Goal: Information Seeking & Learning: Find specific fact

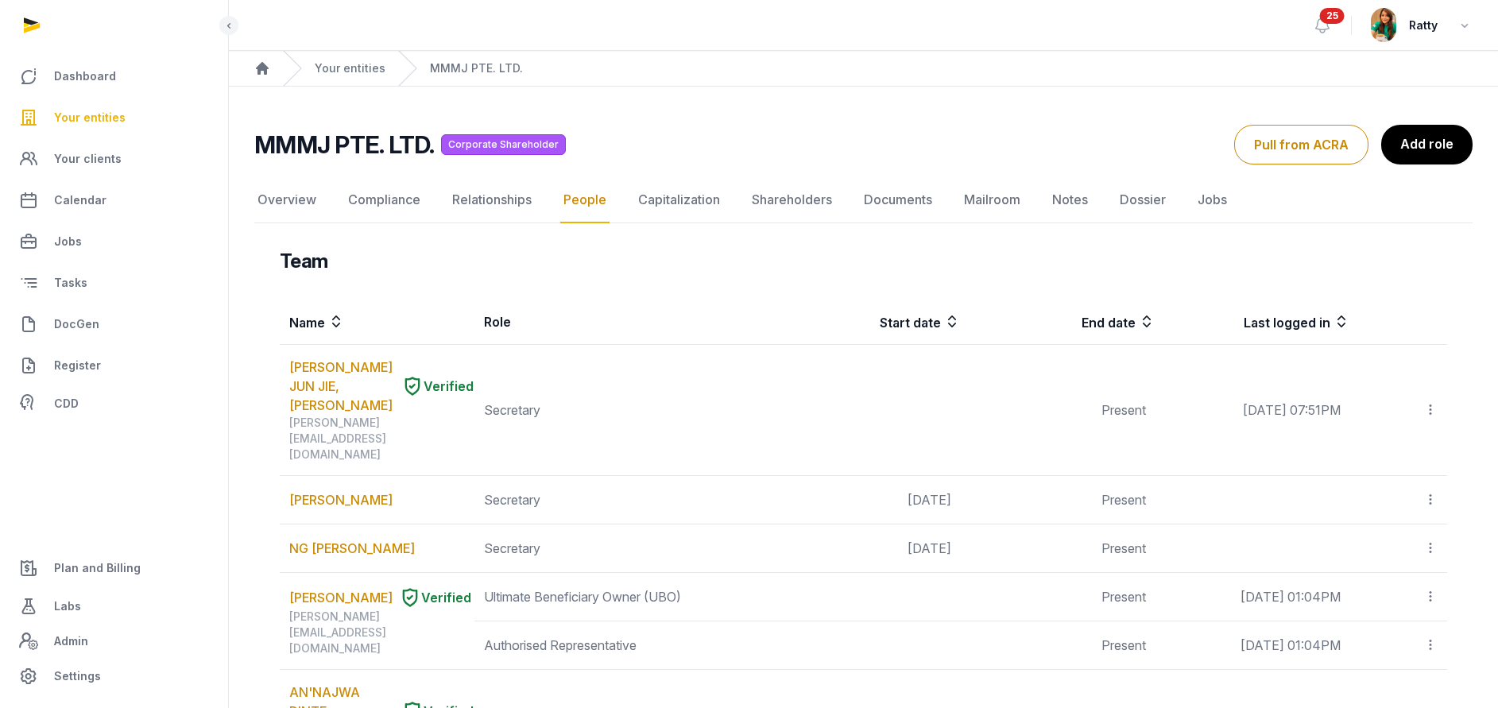
click at [84, 113] on span "Your entities" at bounding box center [90, 117] width 72 height 19
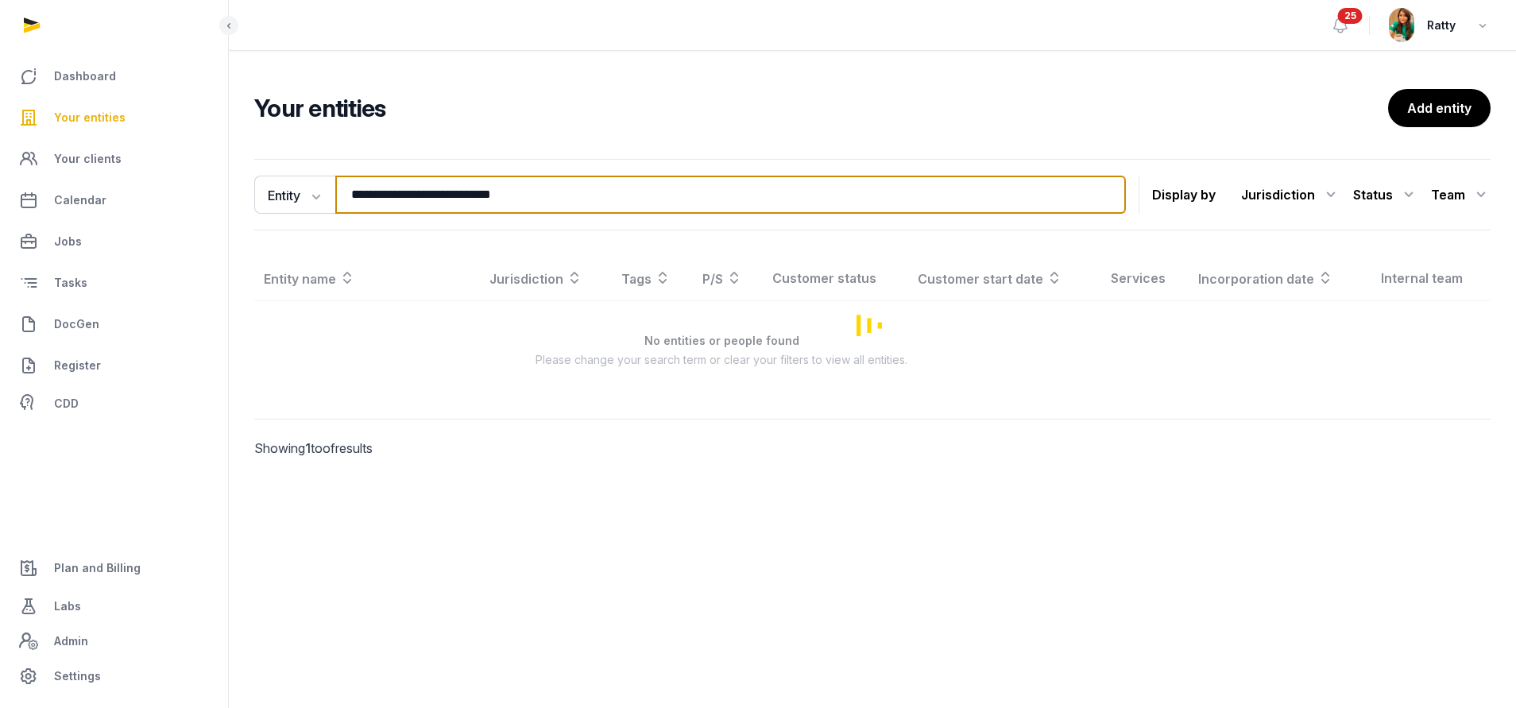
drag, startPoint x: 609, startPoint y: 188, endPoint x: -126, endPoint y: 249, distance: 737.4
click at [0, 249] on html "**********" at bounding box center [758, 354] width 1516 height 708
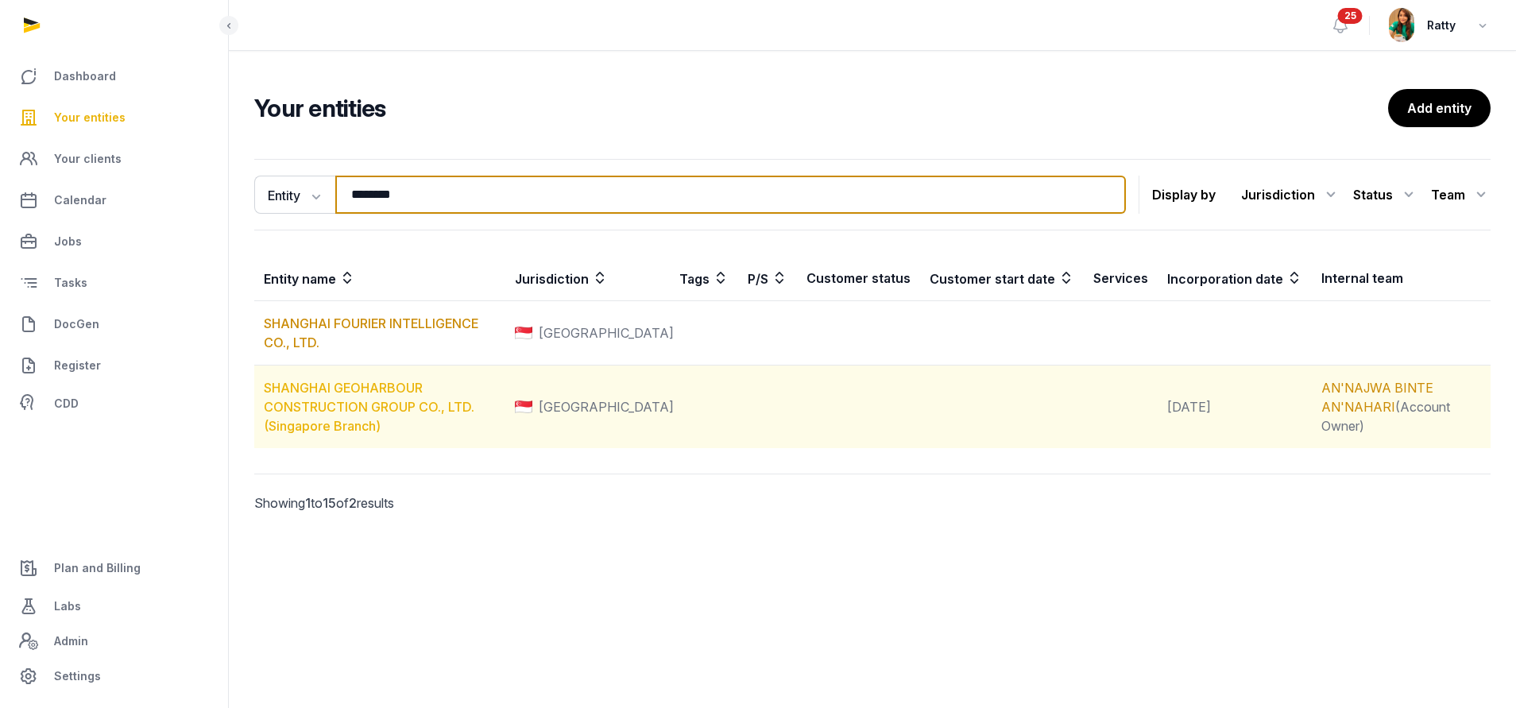
type input "********"
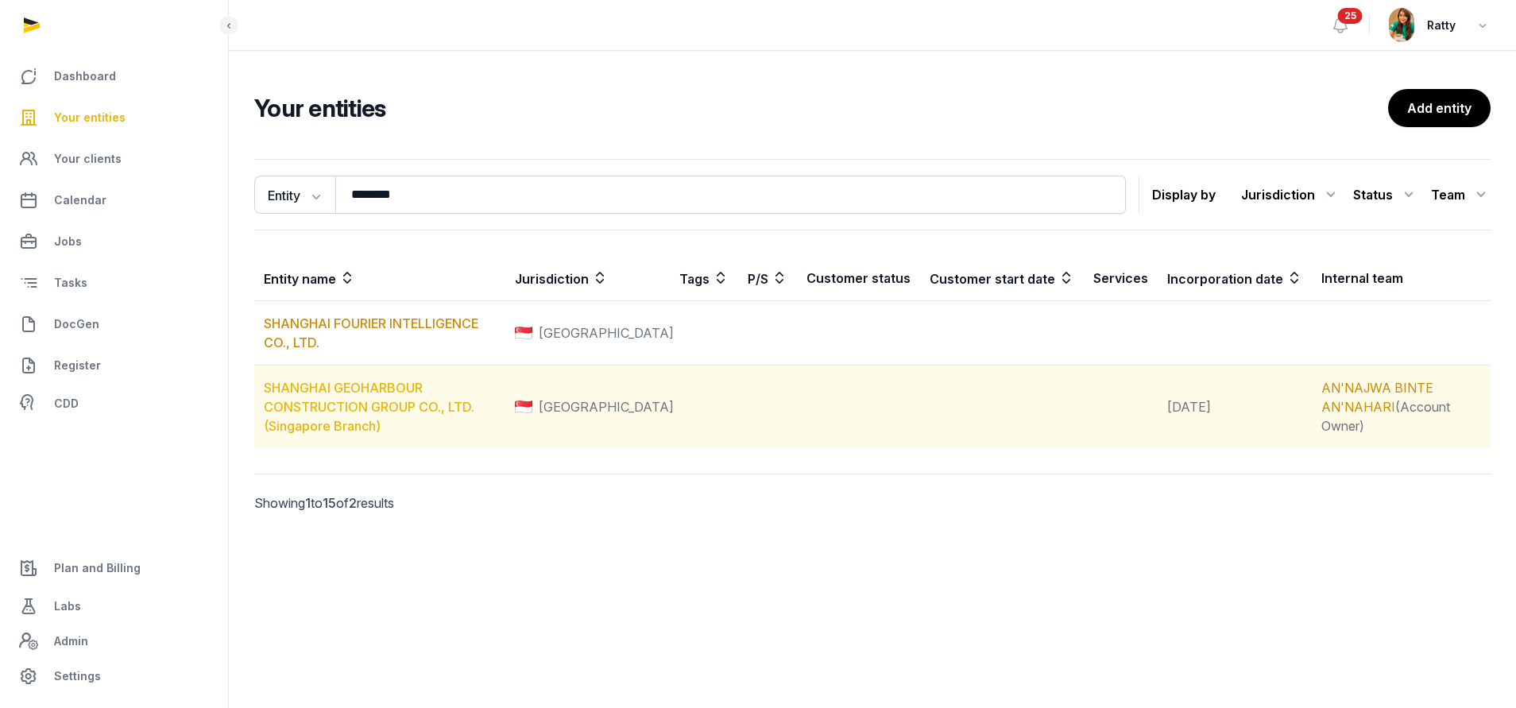
click at [350, 385] on link "SHANGHAI GEOHARBOUR CONSTRUCTION GROUP CO., LTD. (Singapore Branch)" at bounding box center [369, 407] width 211 height 54
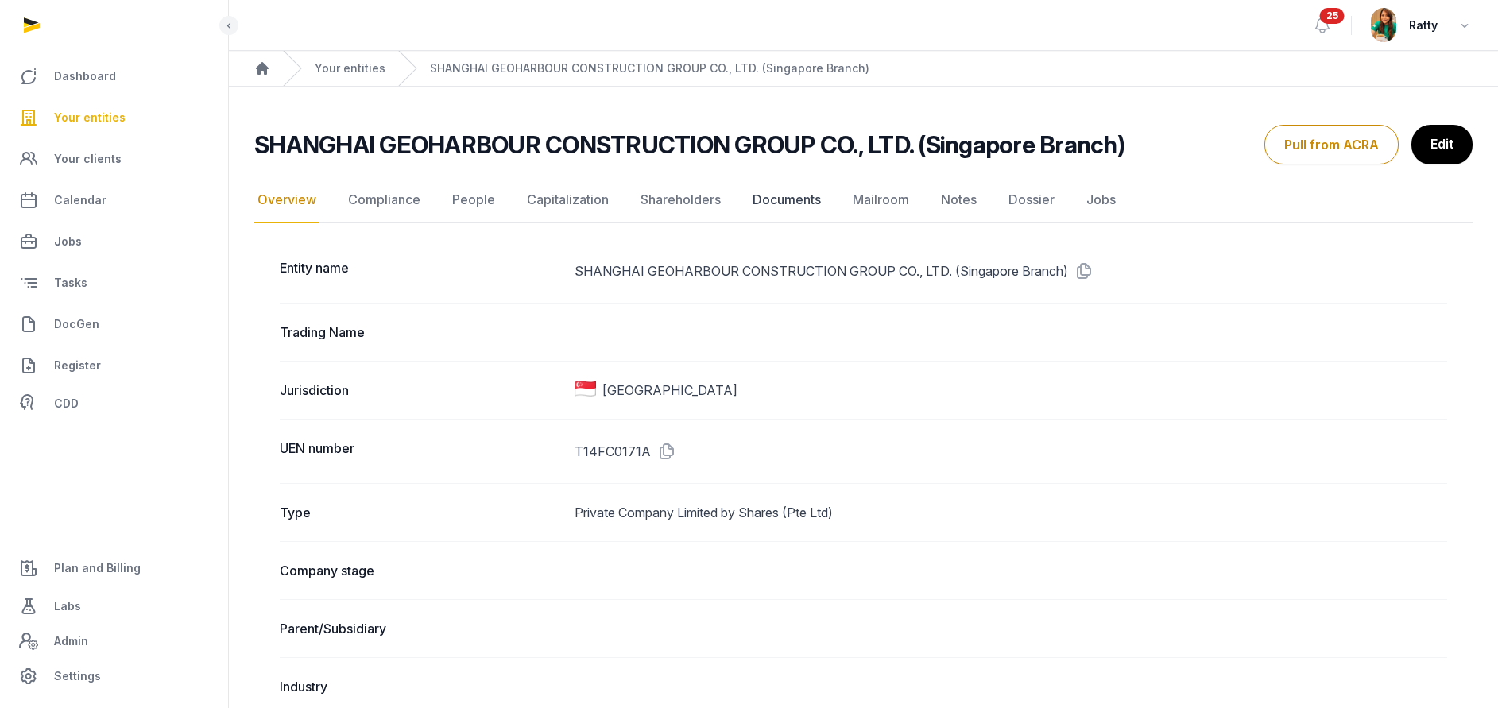
click at [794, 195] on link "Documents" at bounding box center [786, 200] width 75 height 46
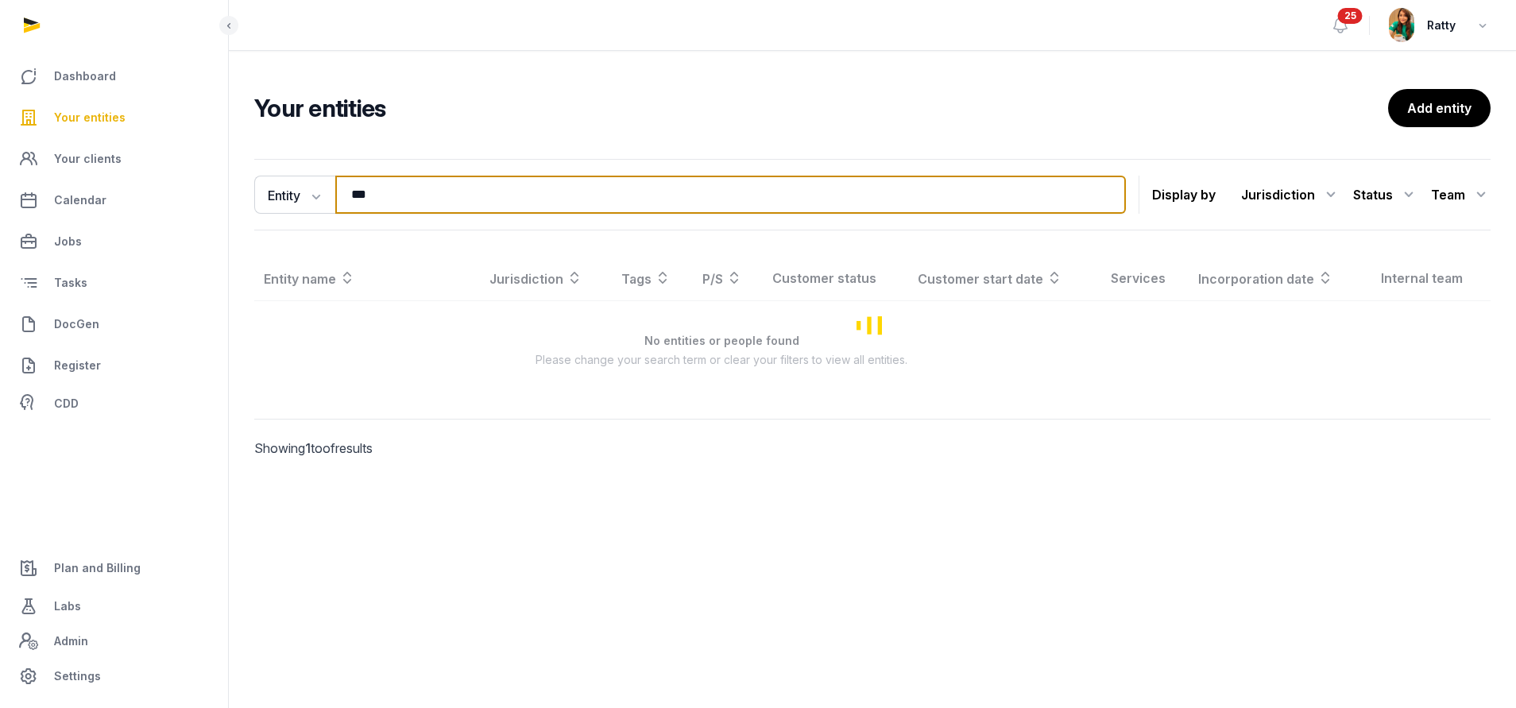
drag, startPoint x: 383, startPoint y: 195, endPoint x: 0, endPoint y: 205, distance: 383.1
click at [17, 218] on div "Dashboard Your entities Your clients Calendar Jobs Tasks DocGen Register CDD Pl…" at bounding box center [758, 354] width 1516 height 708
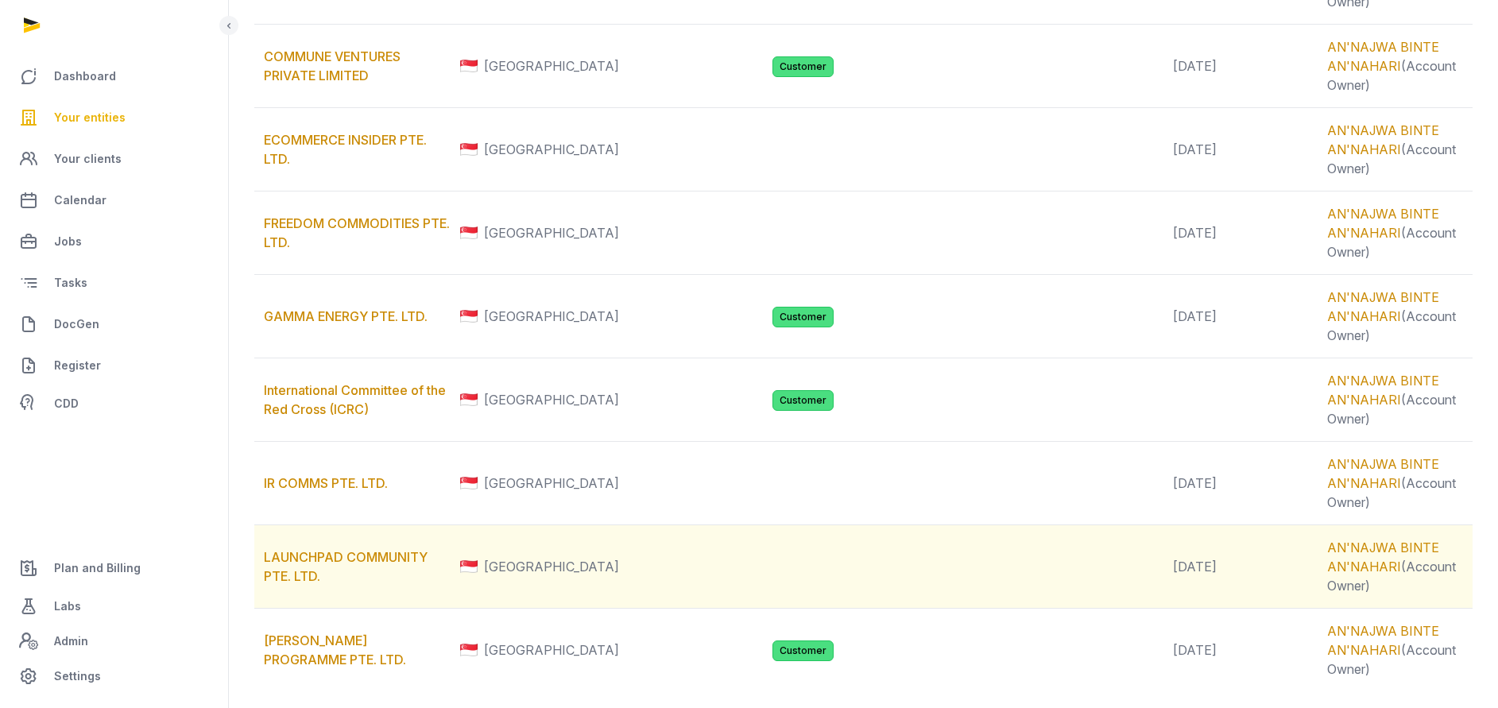
scroll to position [986, 0]
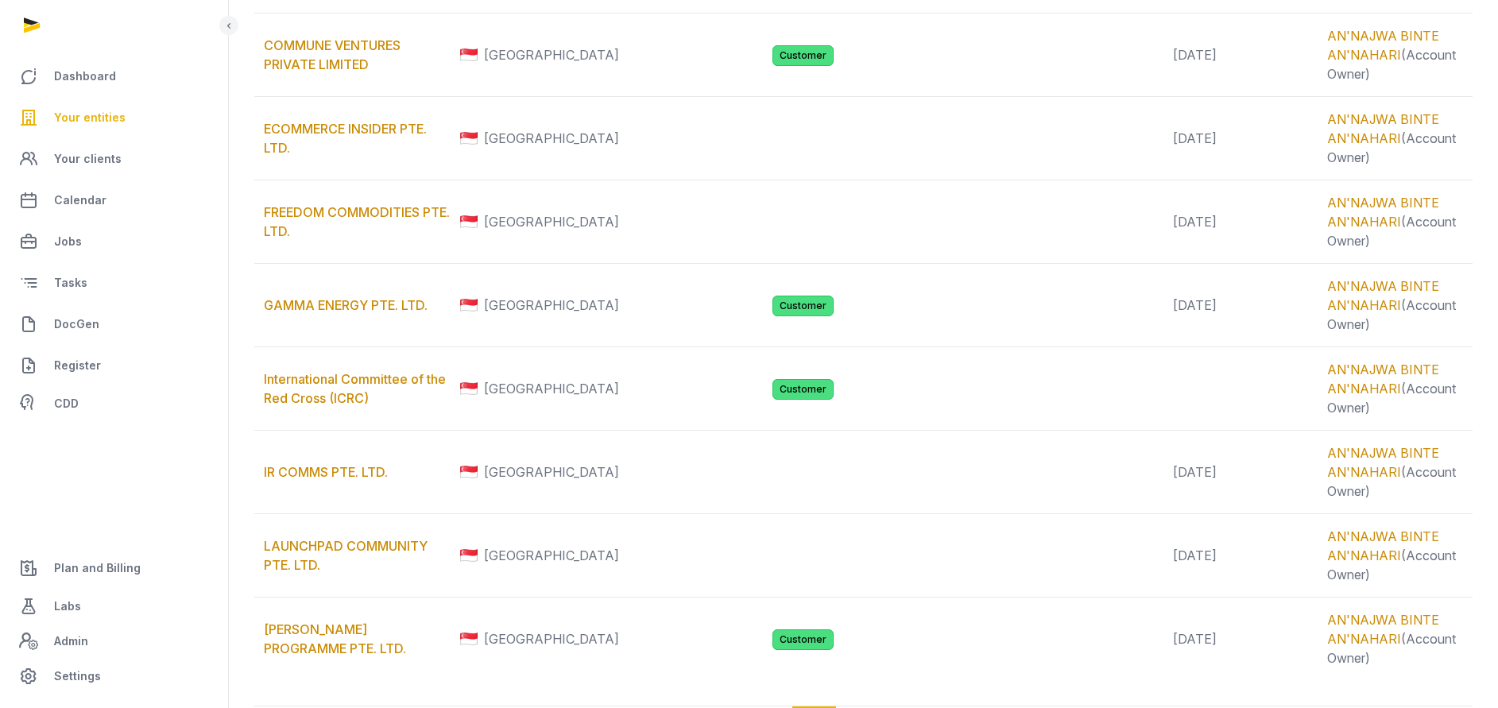
click at [83, 120] on span "Your entities" at bounding box center [90, 117] width 72 height 19
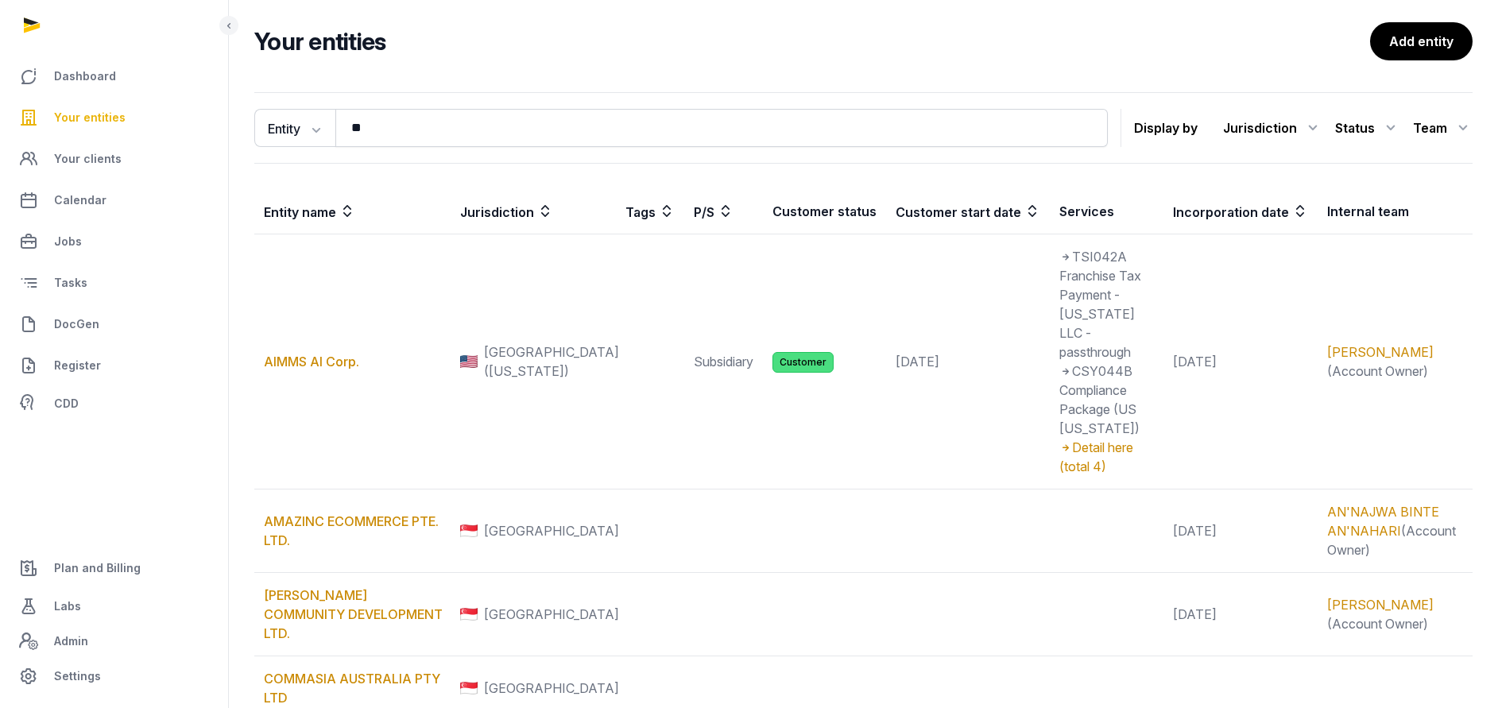
scroll to position [0, 0]
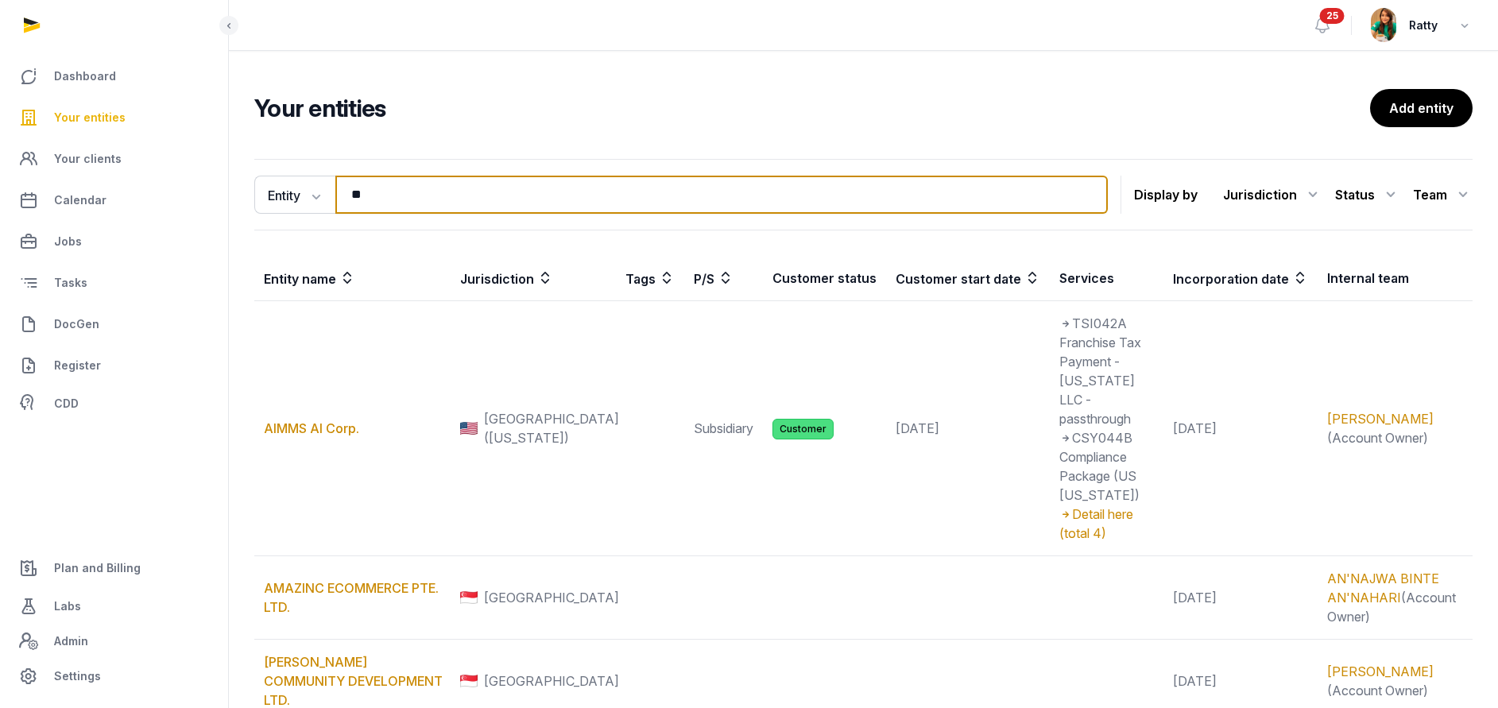
click at [435, 203] on input "**" at bounding box center [721, 195] width 772 height 38
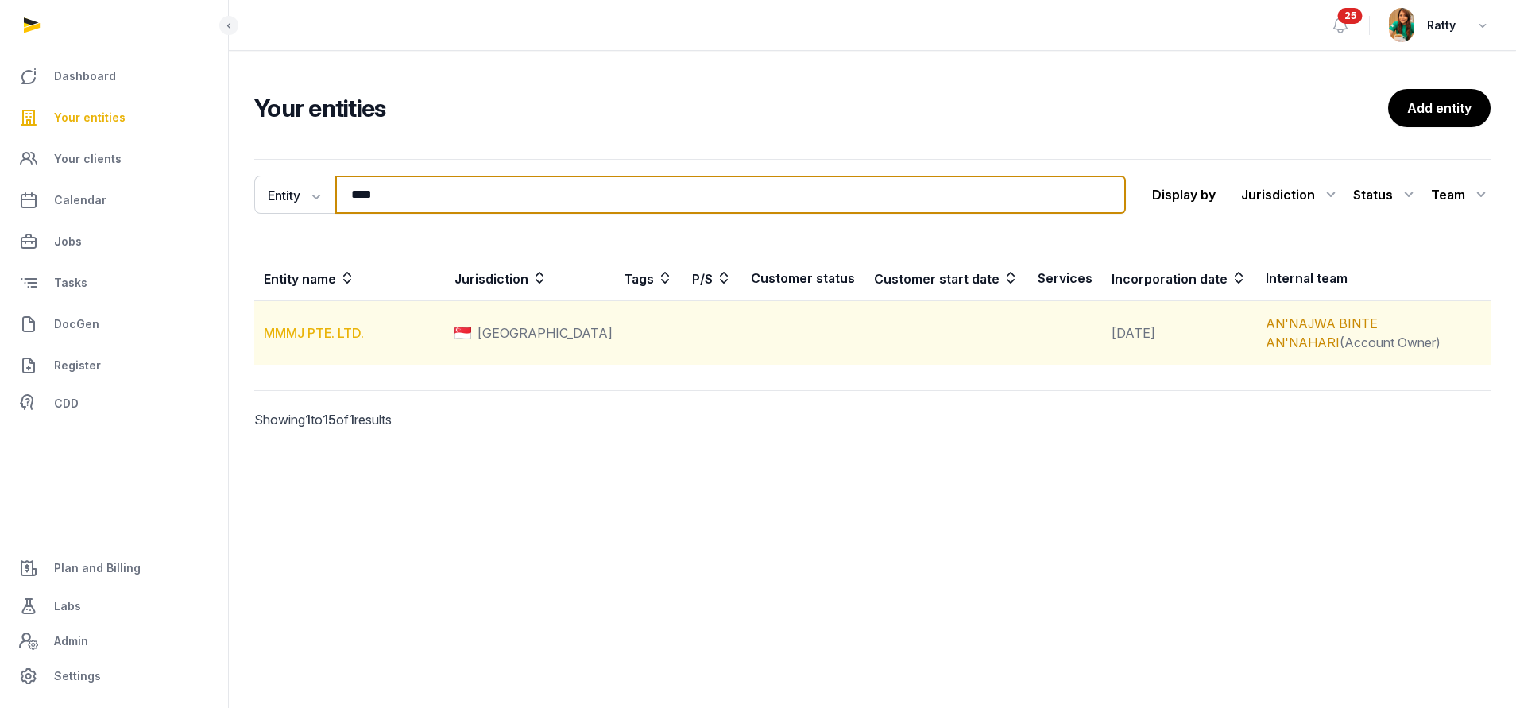
type input "****"
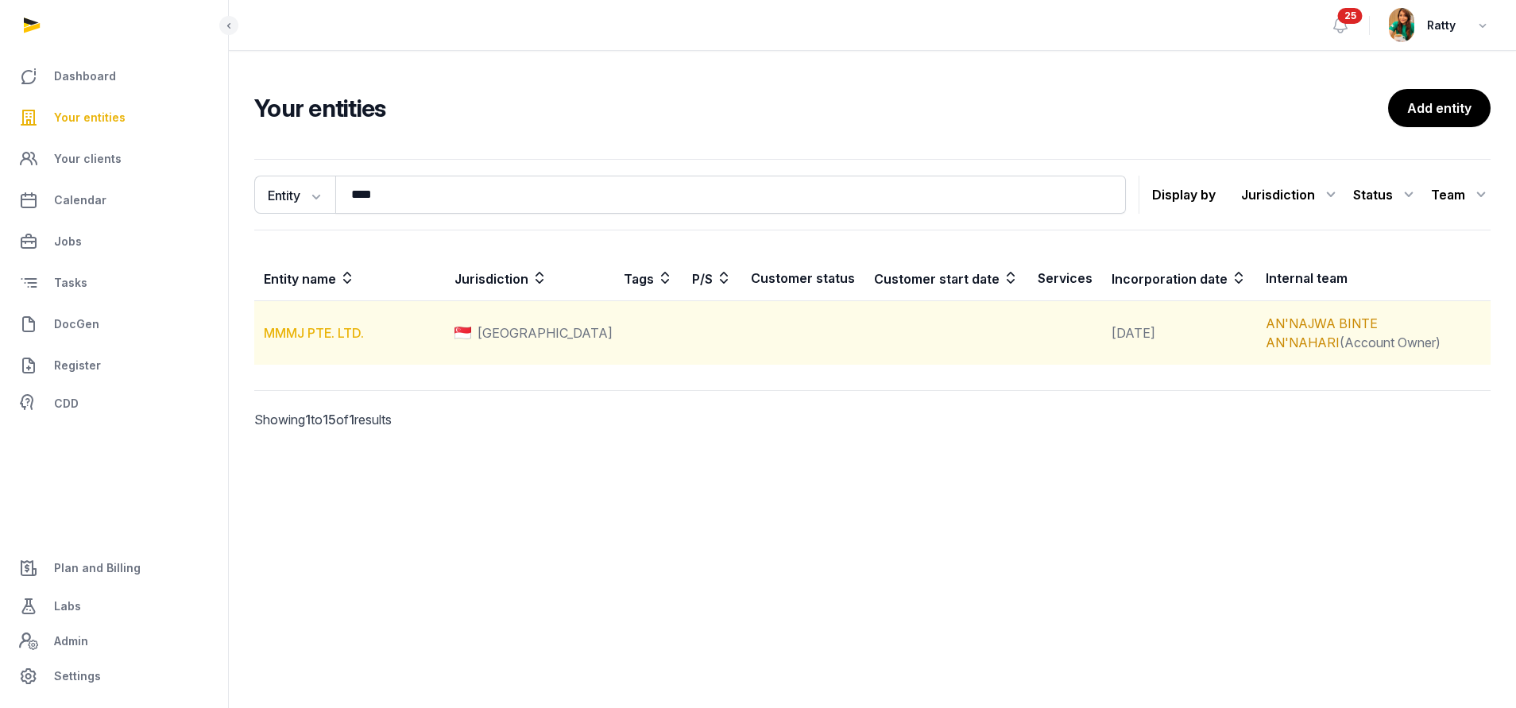
click at [309, 335] on link "MMMJ PTE. LTD." at bounding box center [314, 333] width 100 height 16
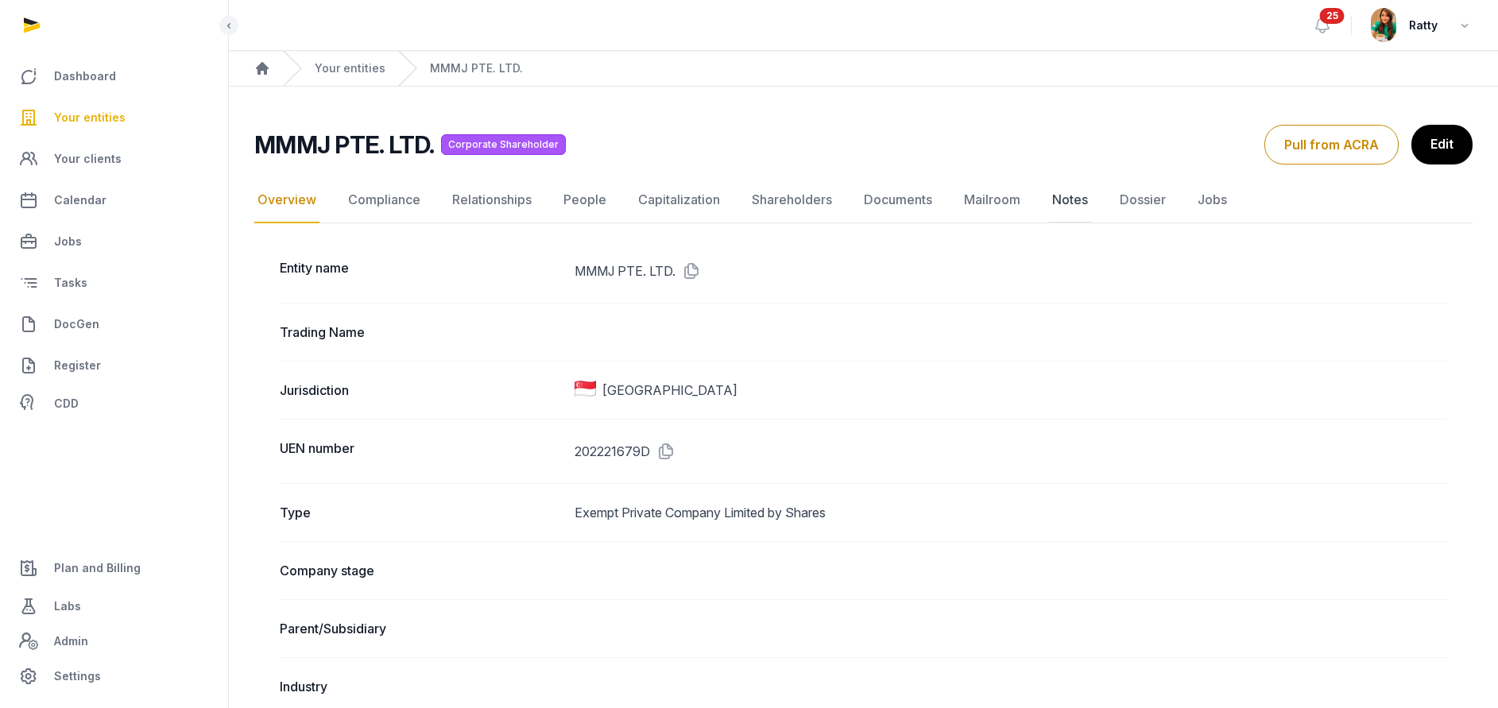
click at [1053, 200] on link "Notes" at bounding box center [1070, 200] width 42 height 46
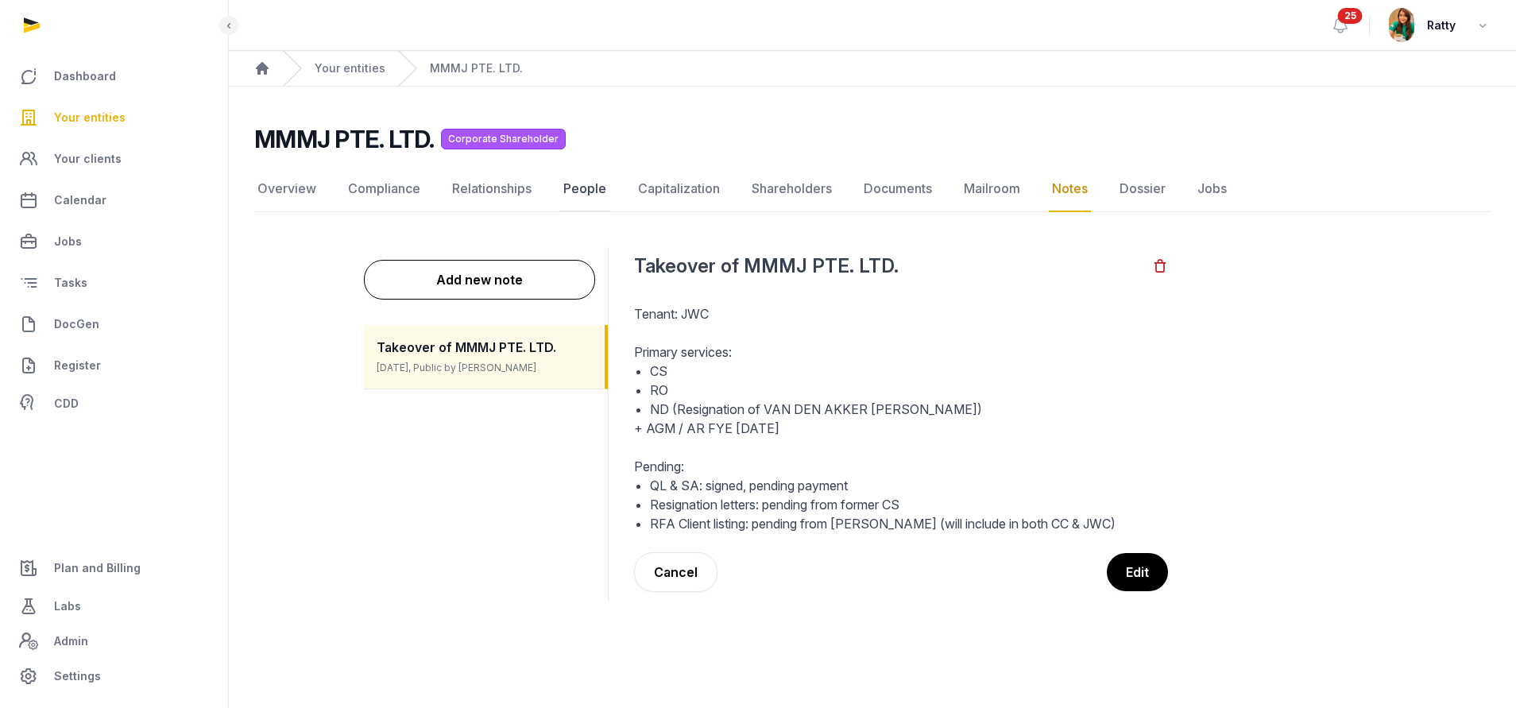
click at [578, 187] on link "People" at bounding box center [584, 189] width 49 height 46
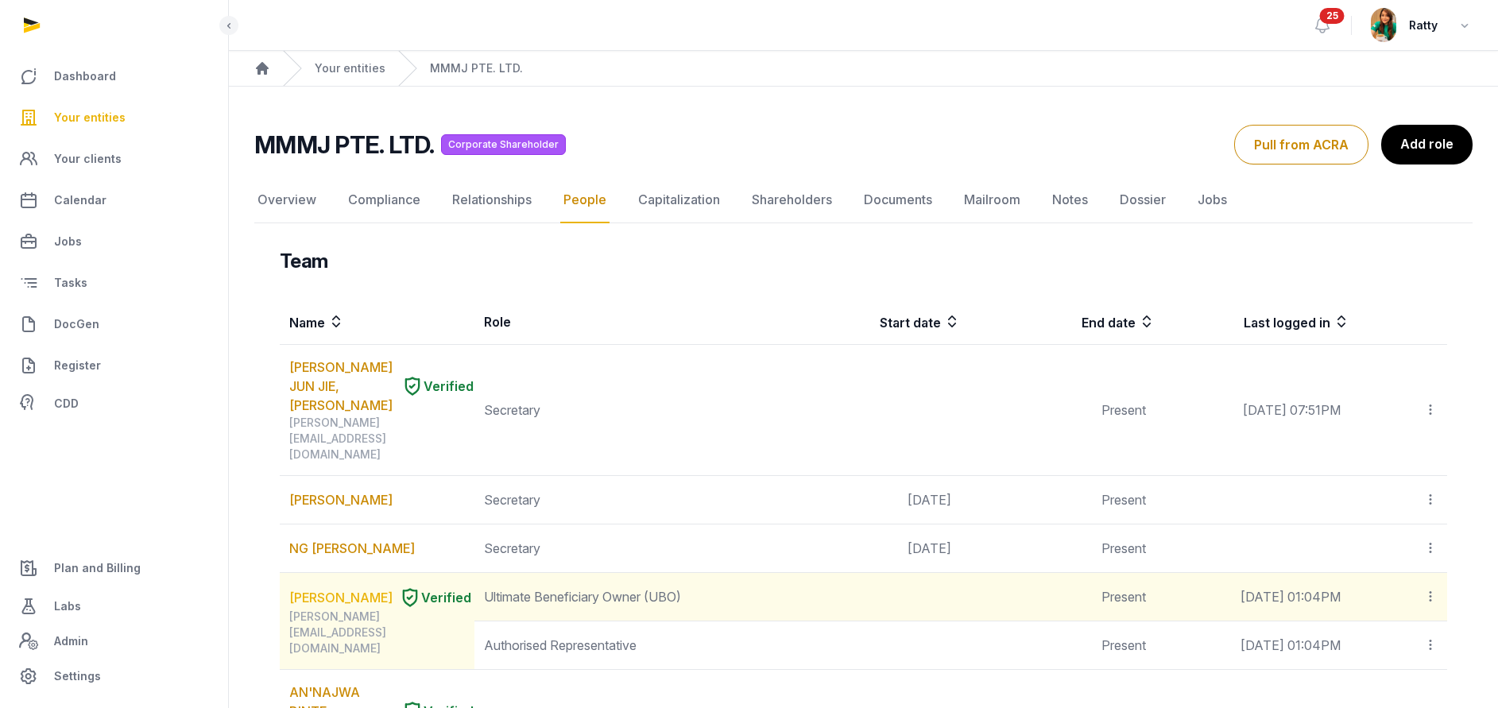
scroll to position [238, 0]
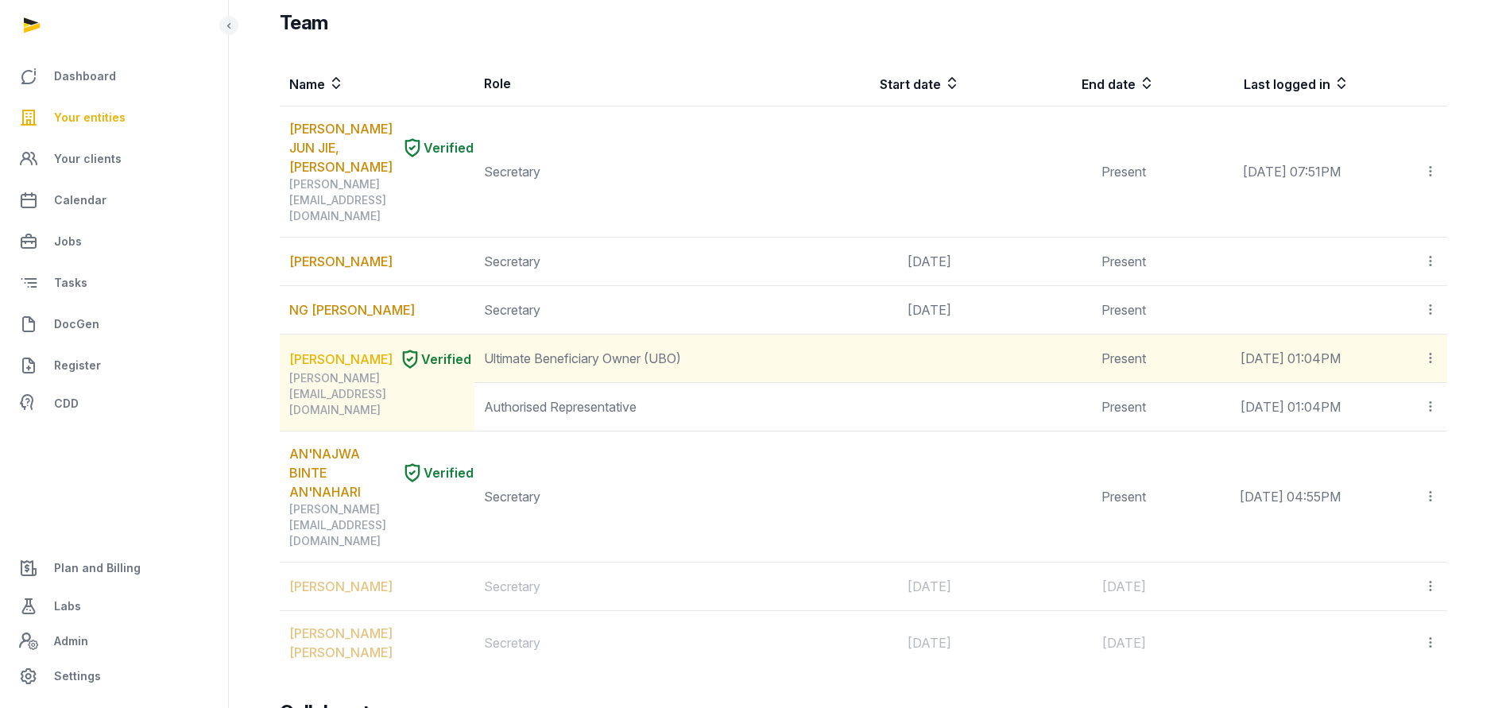
click at [318, 350] on link "MELISSA MARTINA RUTH SILOOY" at bounding box center [340, 359] width 103 height 19
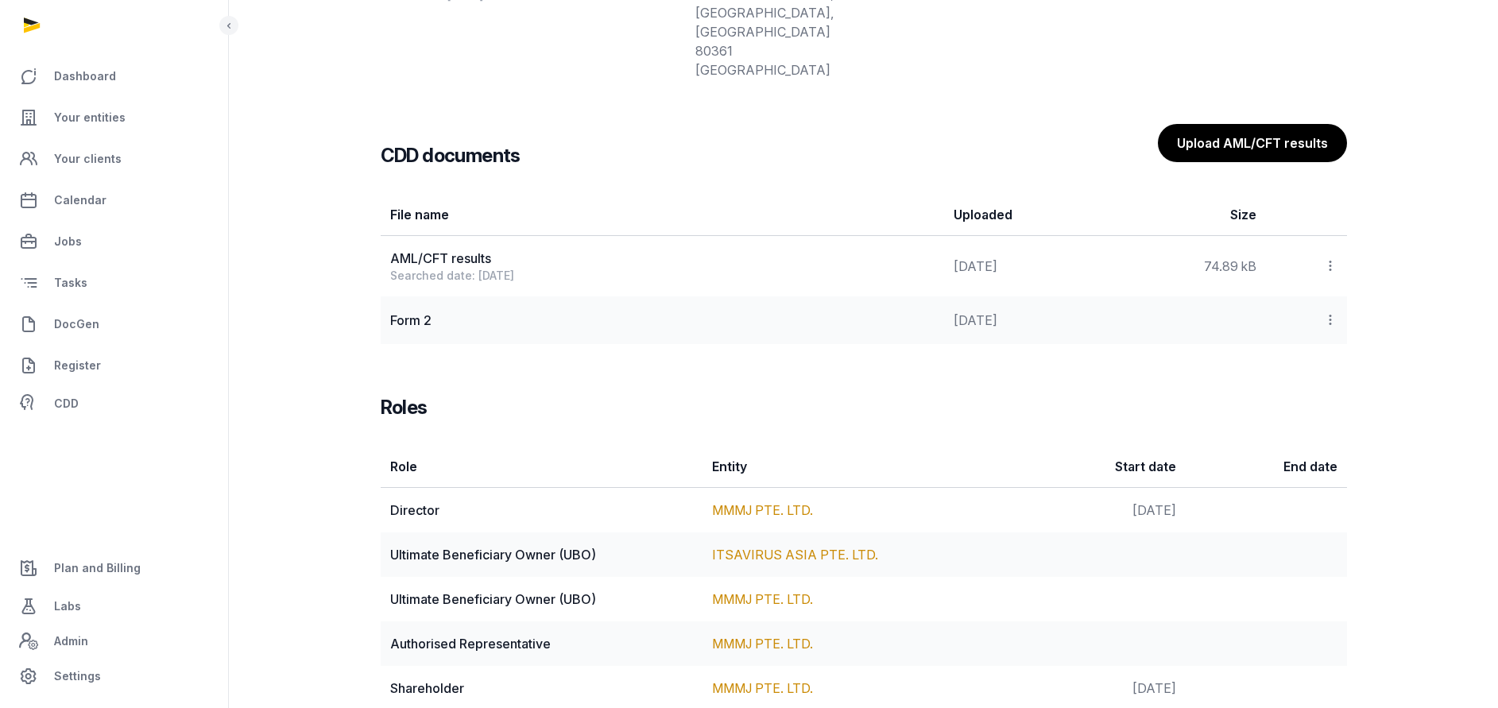
scroll to position [1831, 0]
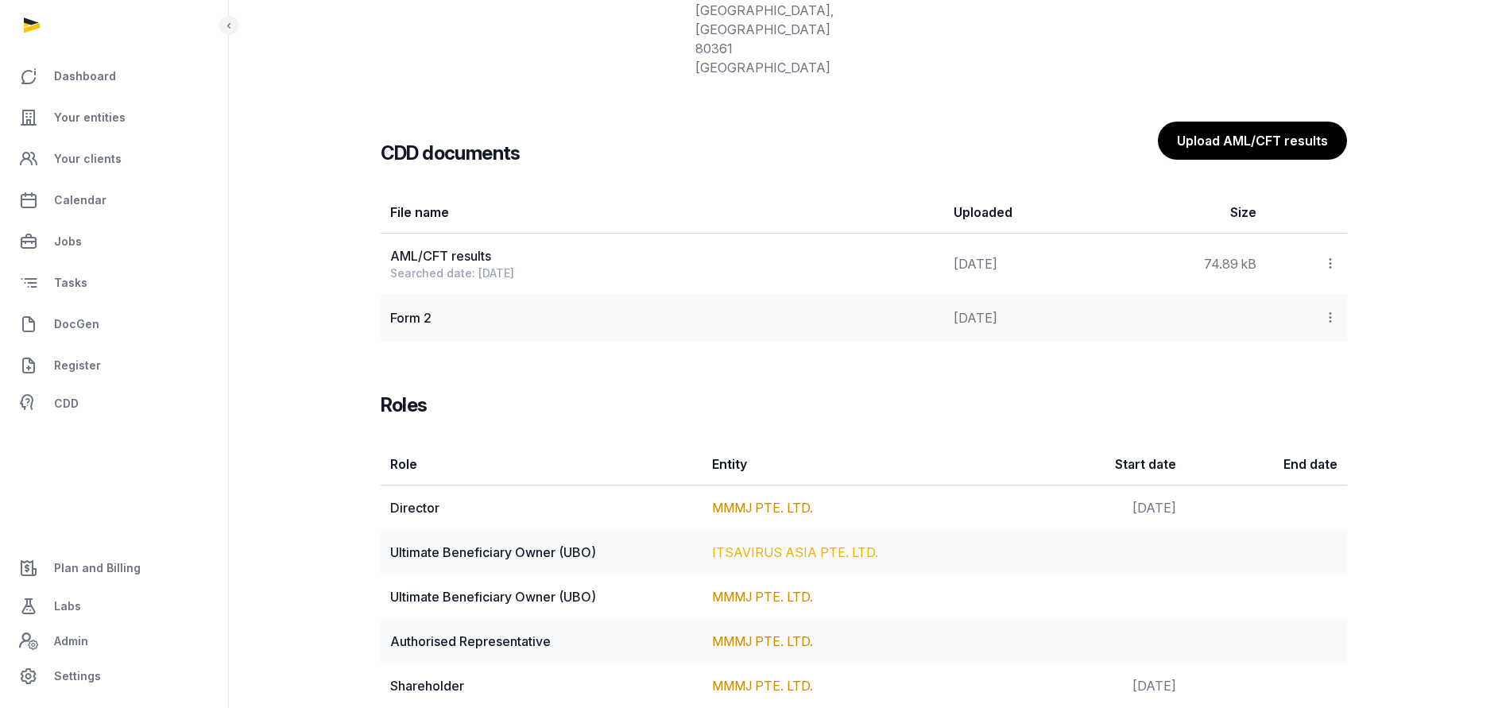
click at [752, 544] on link "ITSAVIRUS ASIA PTE. LTD." at bounding box center [795, 552] width 166 height 16
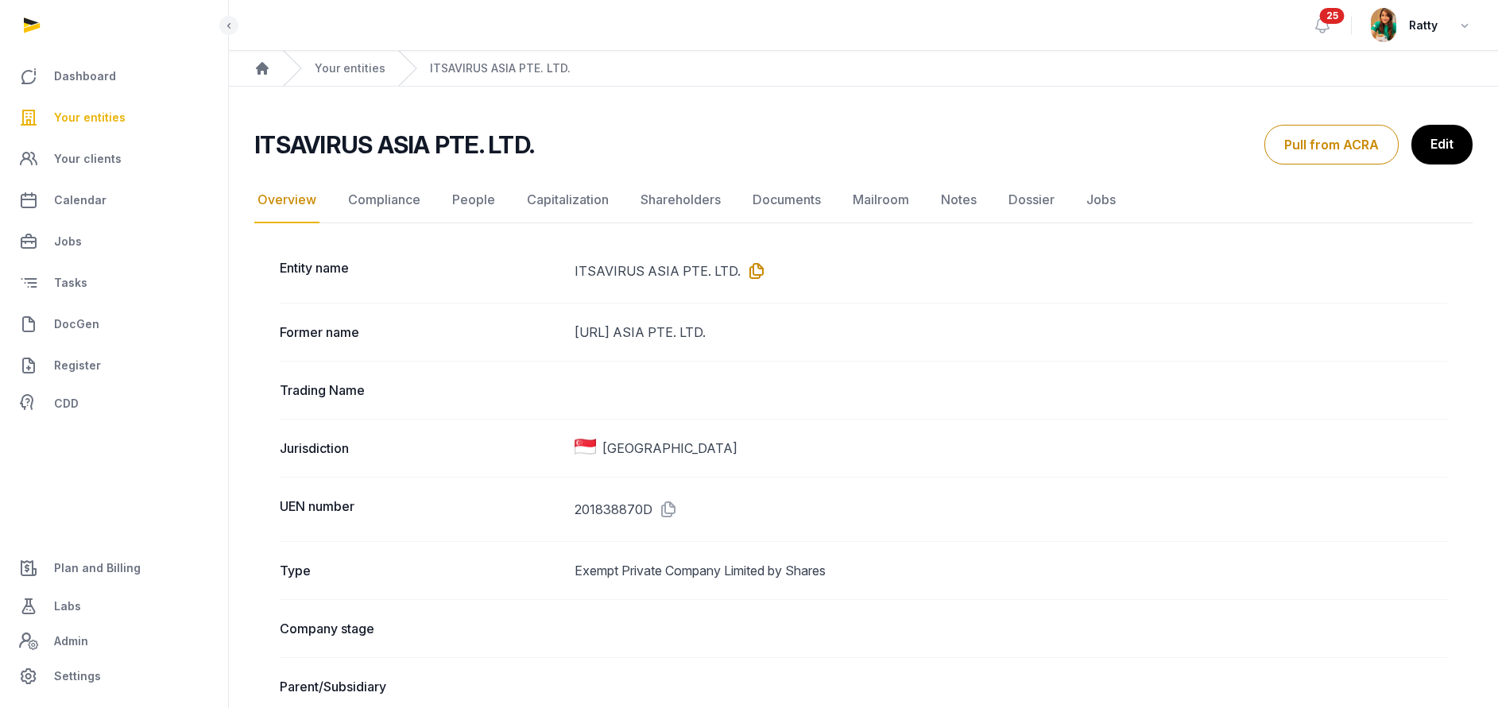
click at [752, 273] on icon at bounding box center [752, 270] width 25 height 25
click at [458, 200] on link "People" at bounding box center [473, 200] width 49 height 46
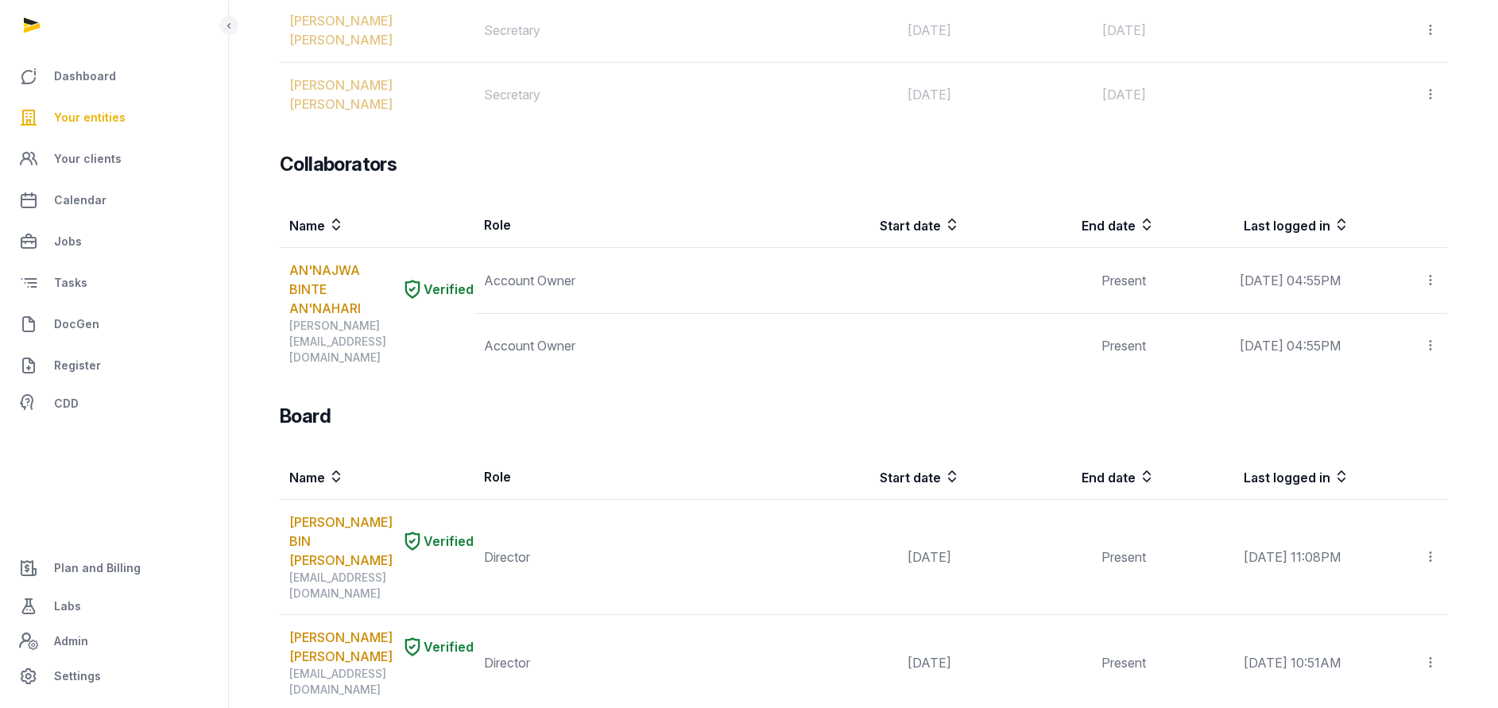
scroll to position [1430, 0]
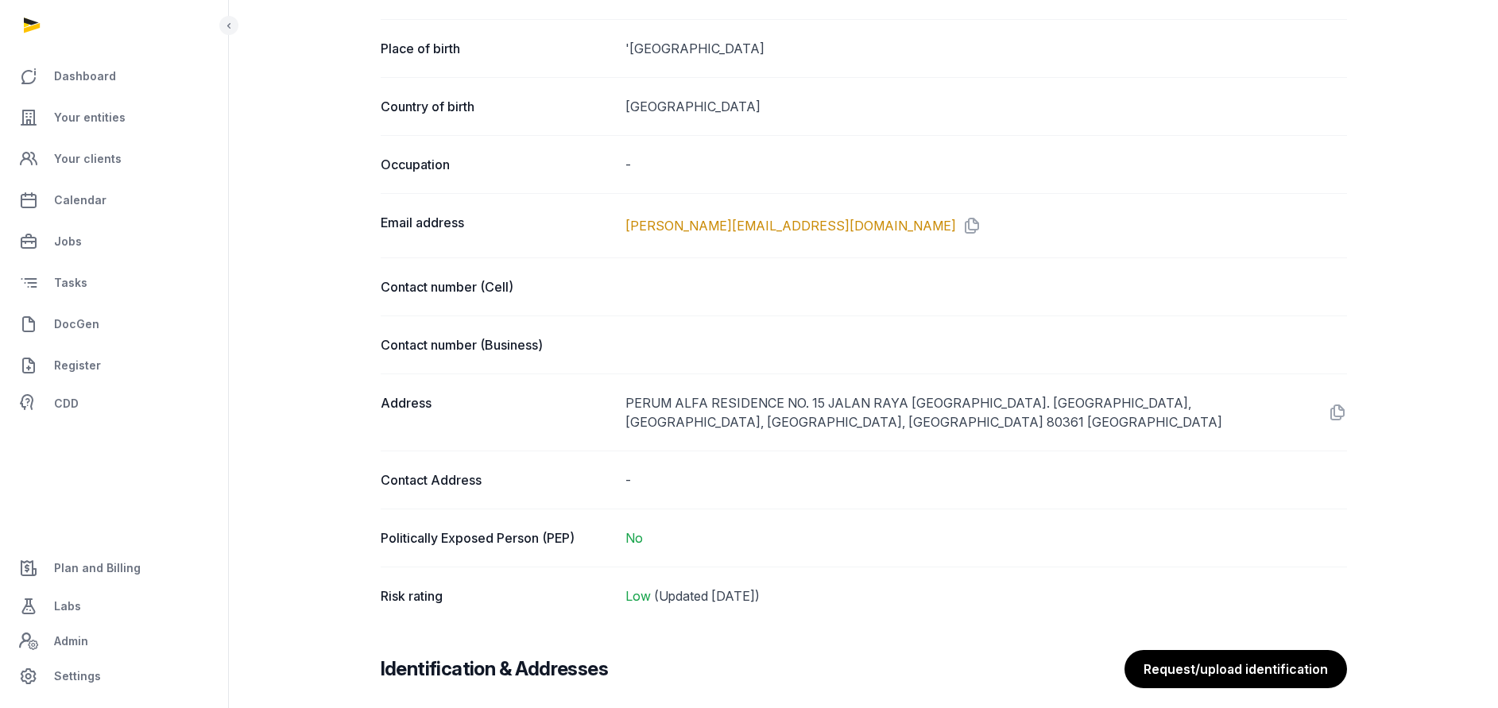
scroll to position [879, 0]
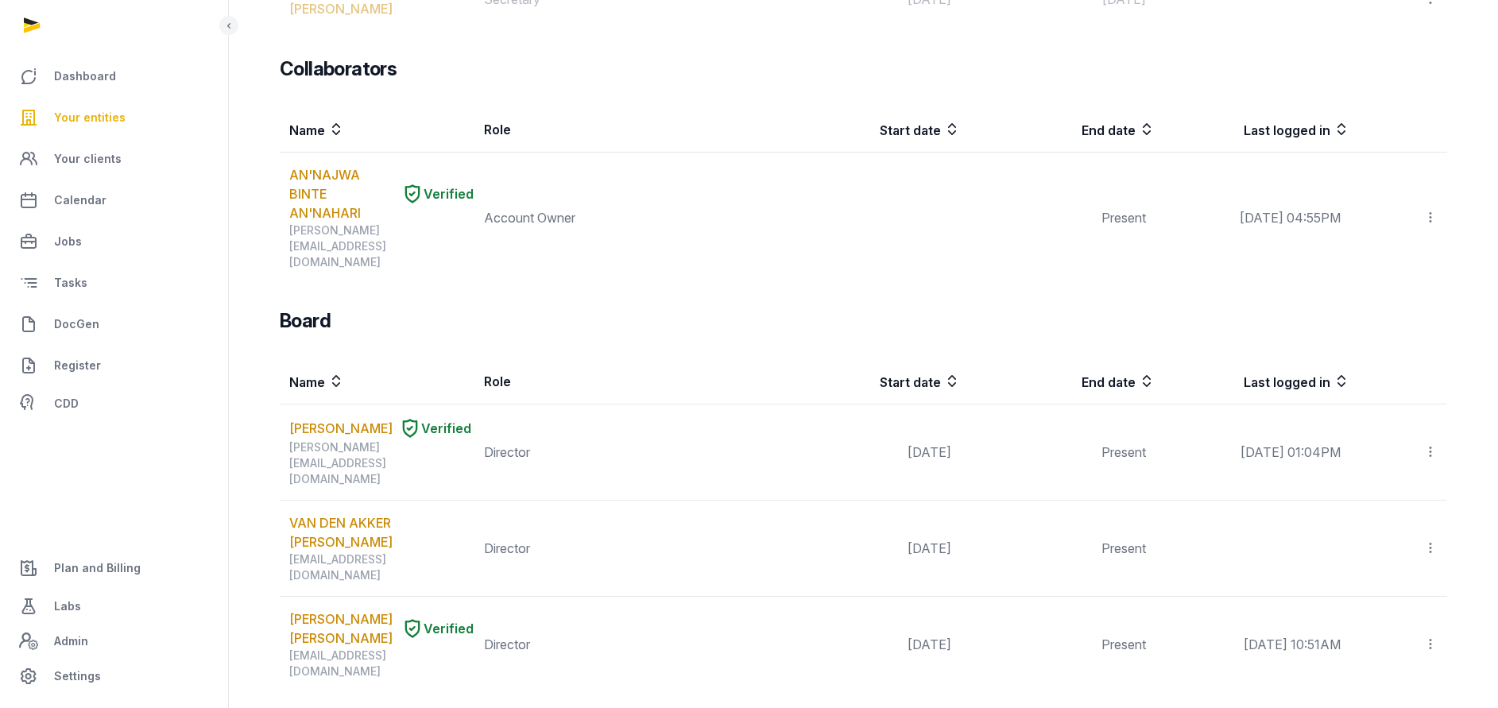
scroll to position [1073, 0]
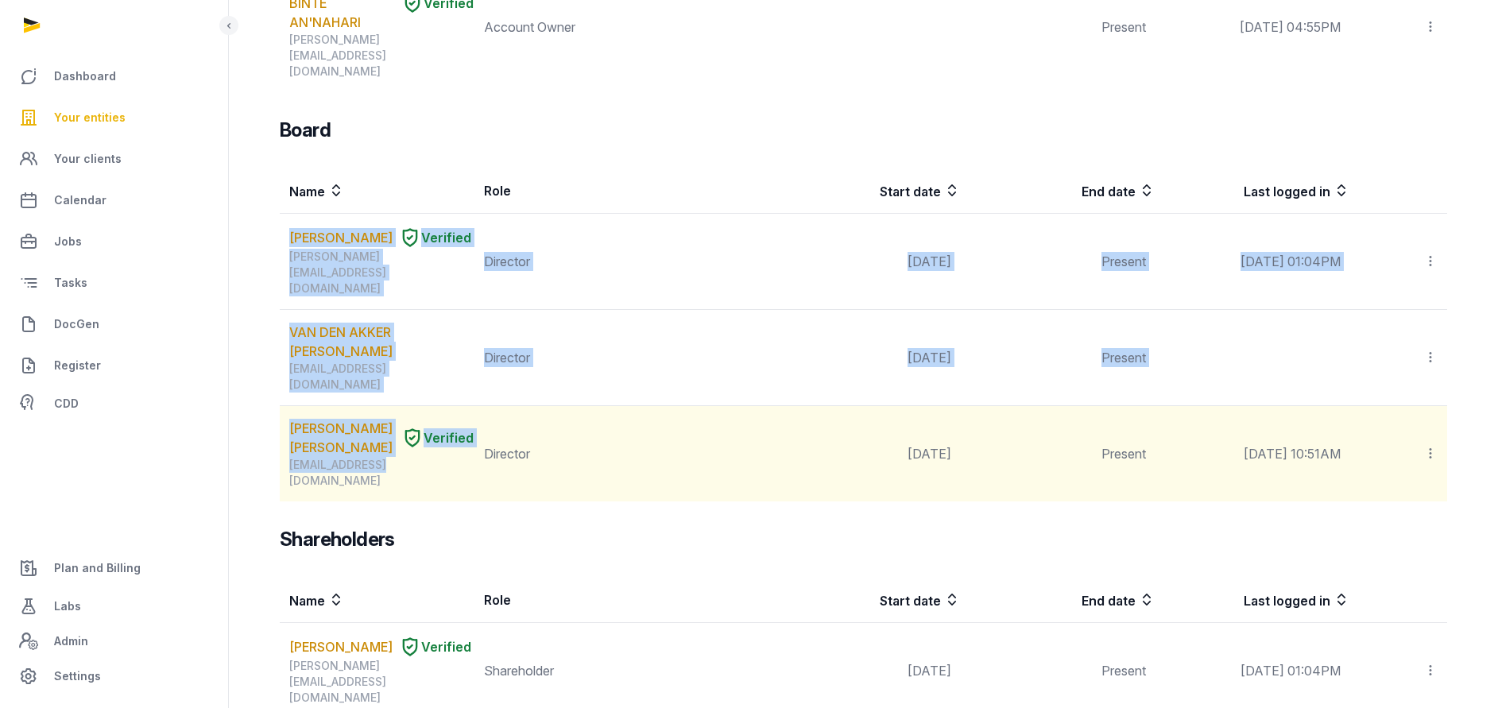
drag, startPoint x: 288, startPoint y: 132, endPoint x: 372, endPoint y: 367, distance: 249.8
click at [372, 367] on tbody "MELISSA MARTINA RUTH SILOOY Verified melissa.silooy@gmail.com Director Jun 23, …" at bounding box center [863, 358] width 1167 height 288
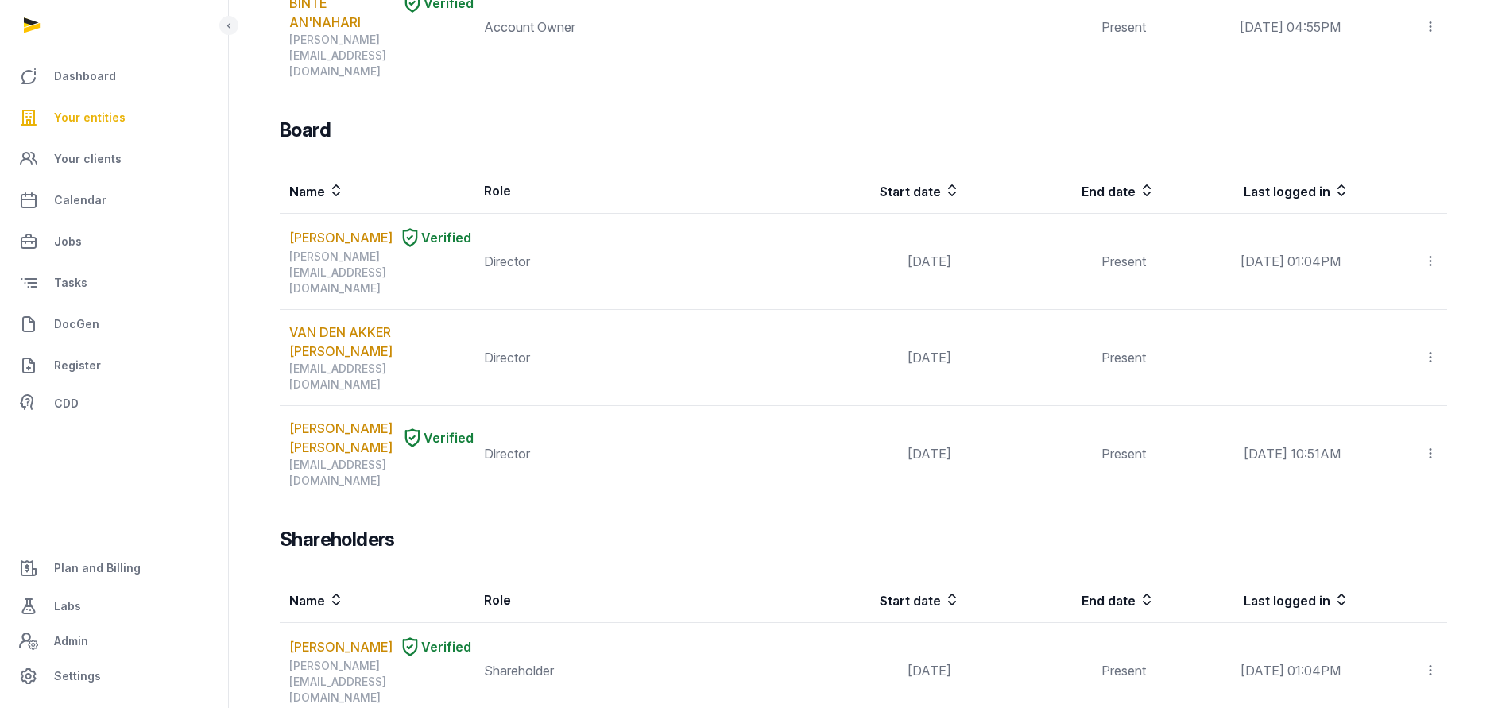
click at [596, 578] on th "Role" at bounding box center [620, 600] width 292 height 45
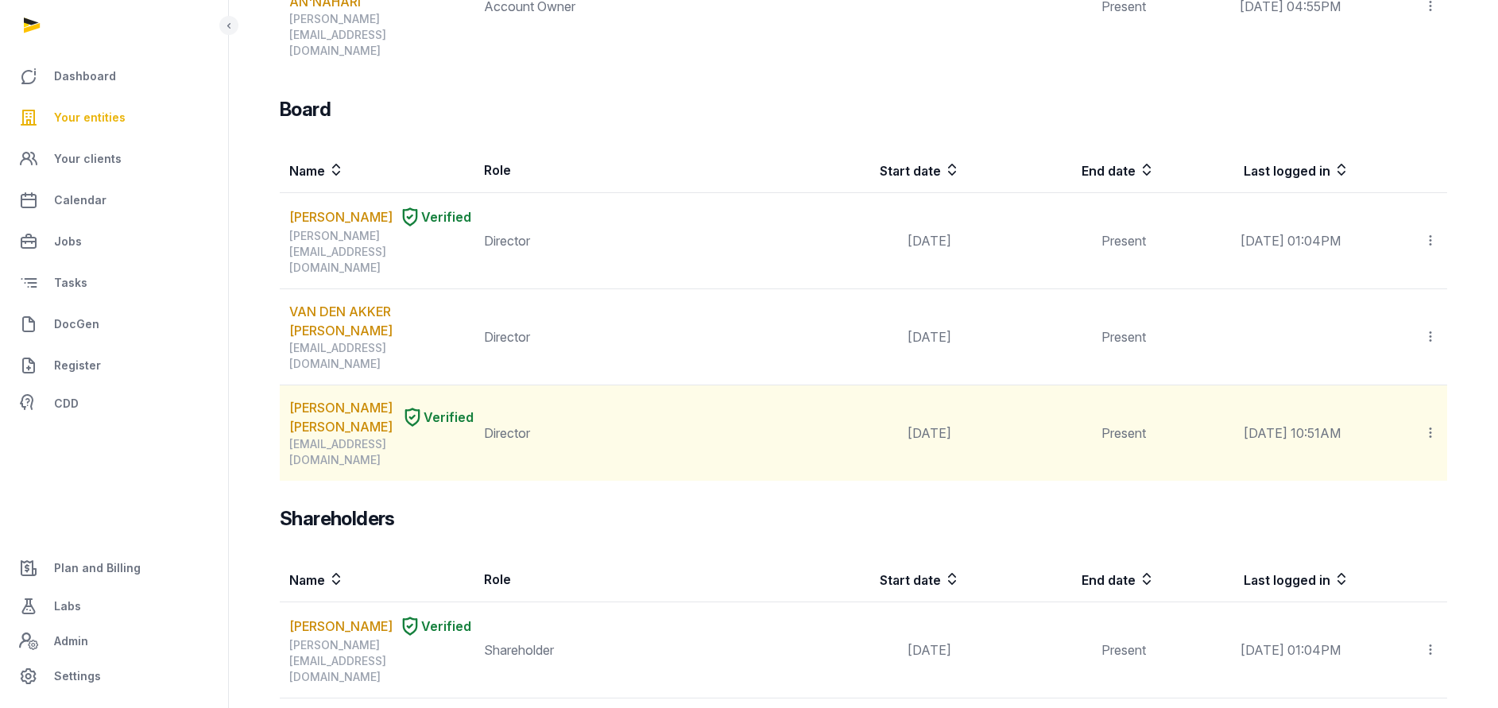
scroll to position [1111, 0]
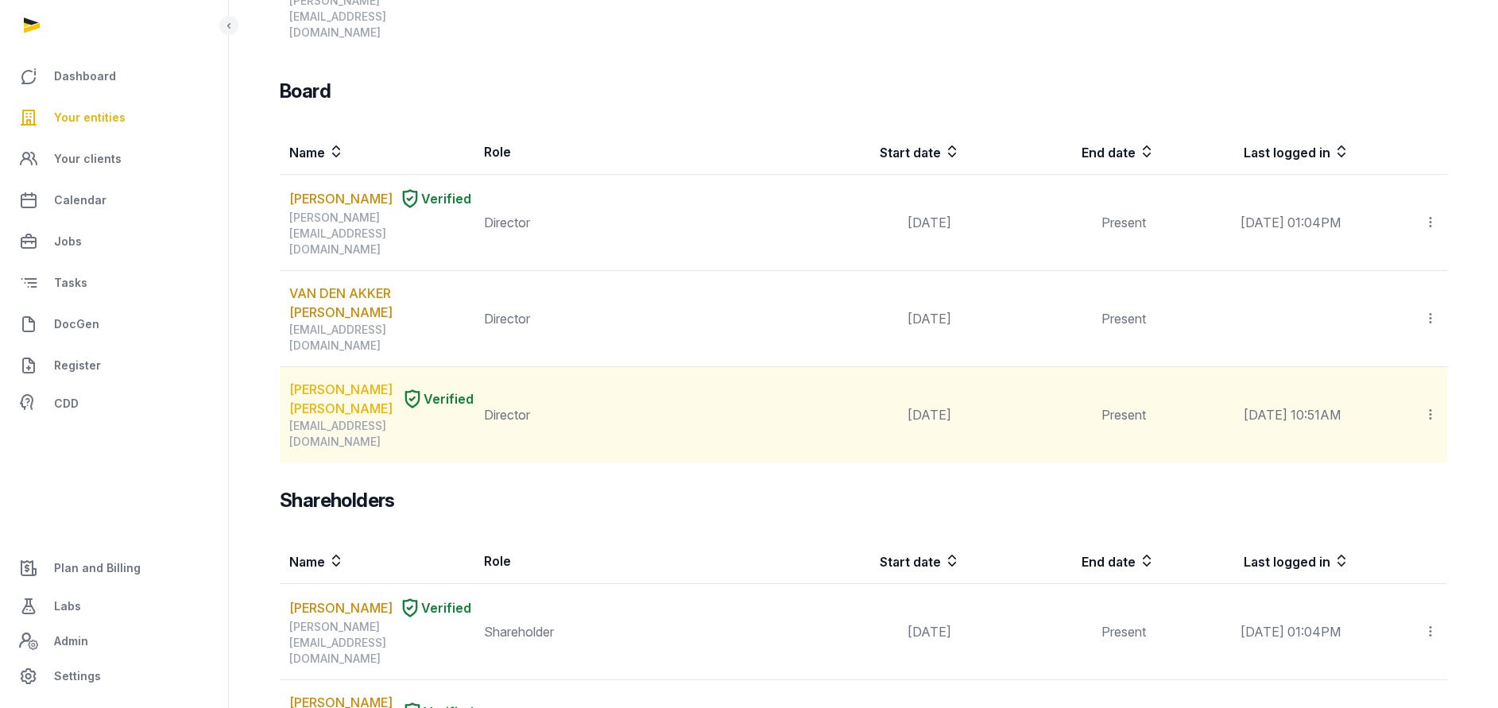
click at [320, 380] on link "ALBERTUS JOCHEM VERHEUL" at bounding box center [342, 399] width 106 height 38
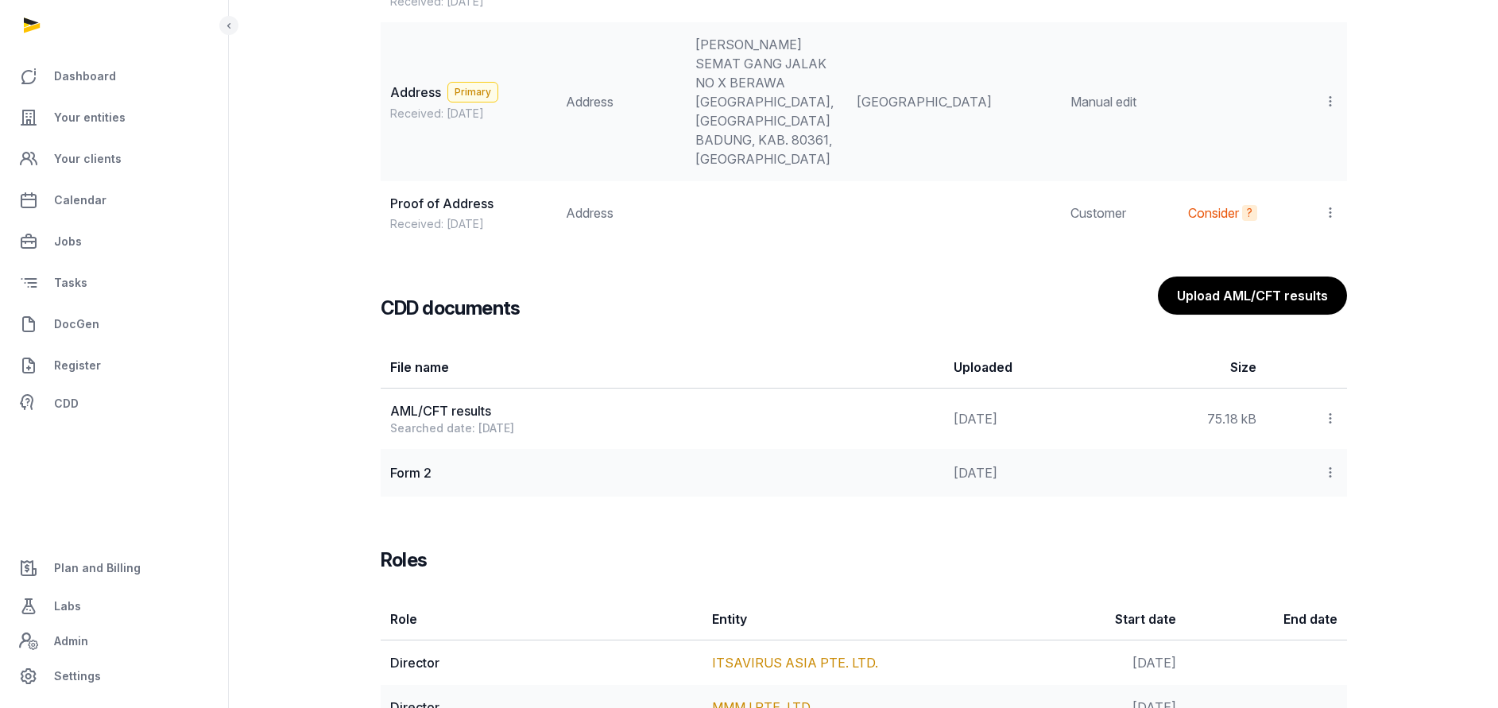
scroll to position [1698, 0]
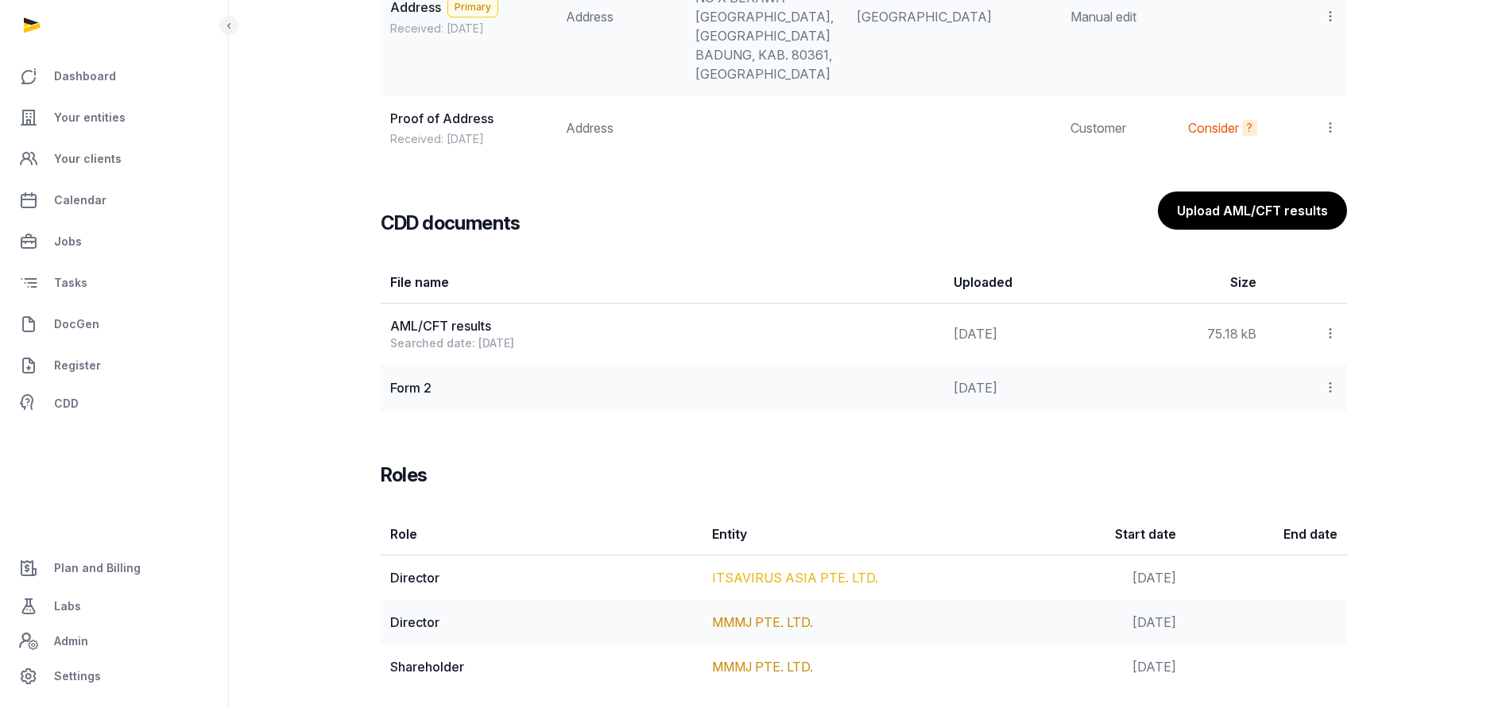
click at [761, 570] on link "ITSAVIRUS ASIA PTE. LTD." at bounding box center [795, 578] width 166 height 16
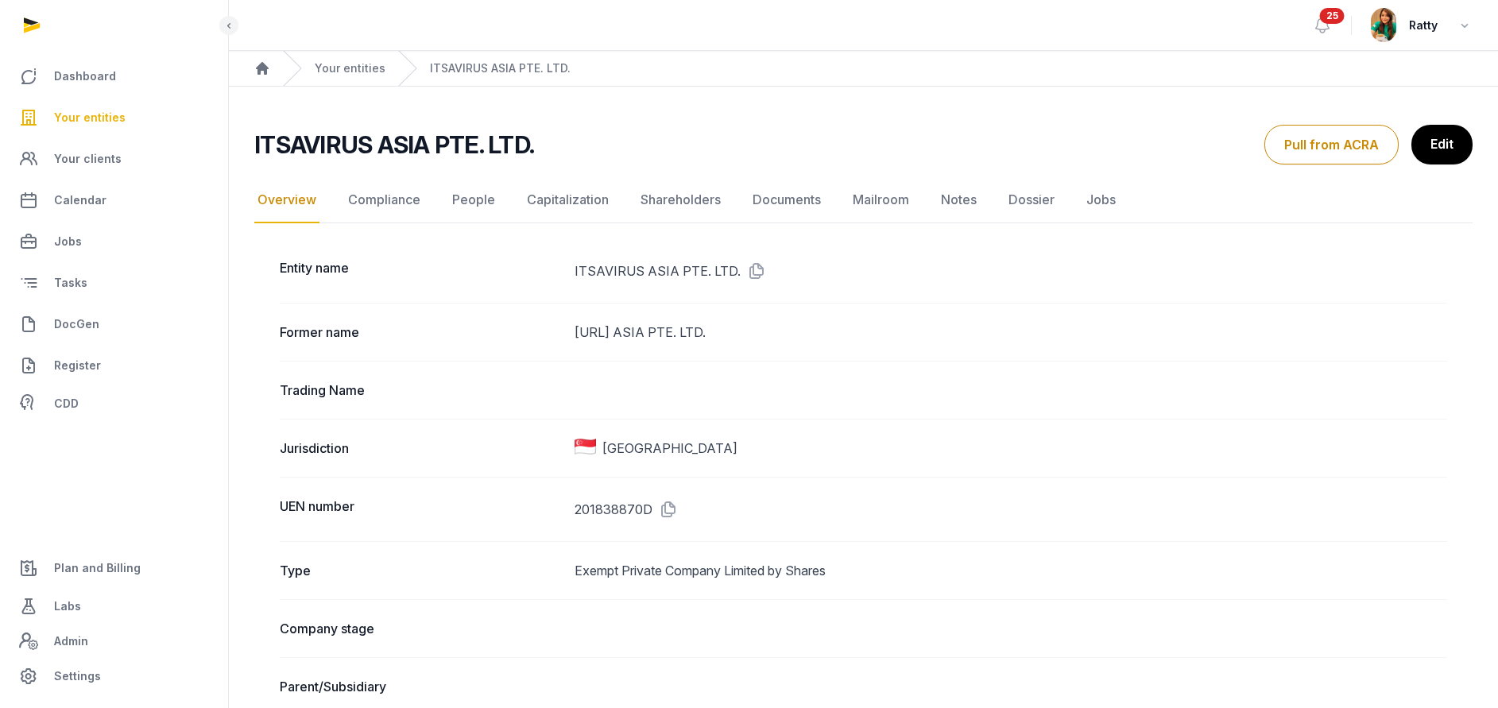
click at [1394, 303] on div "Former name VMC.AI ASIA PTE. LTD." at bounding box center [863, 332] width 1167 height 58
